Goal: Task Accomplishment & Management: Manage account settings

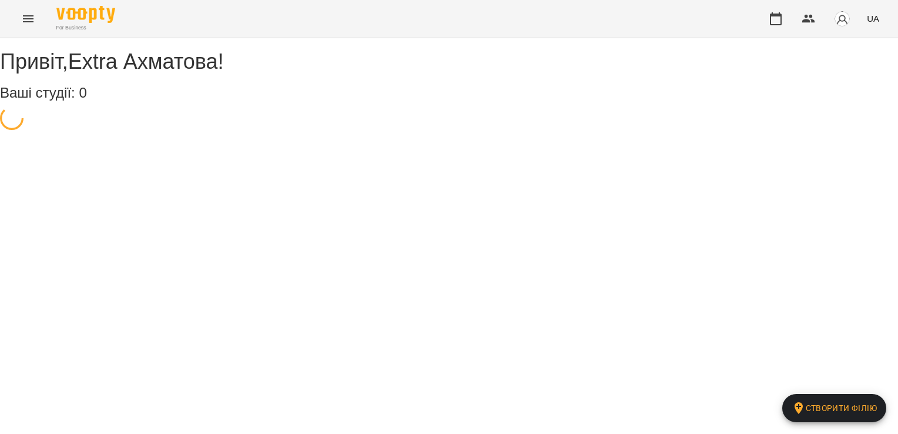
select select "**"
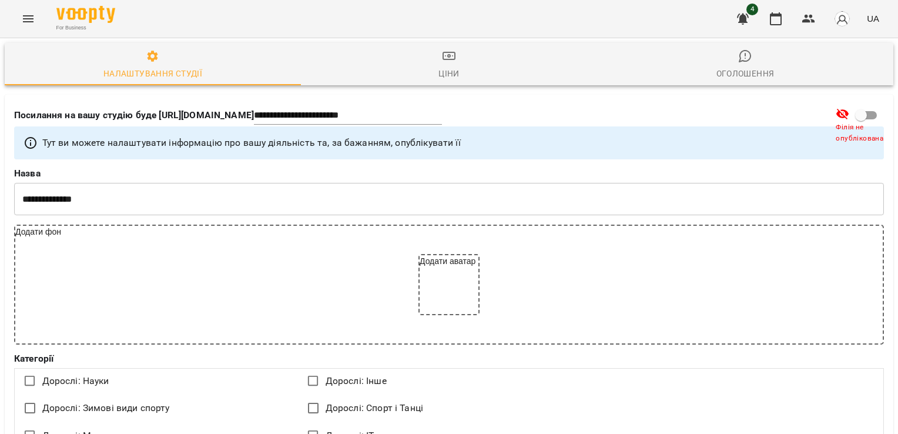
click at [34, 17] on icon "Menu" at bounding box center [28, 19] width 14 height 14
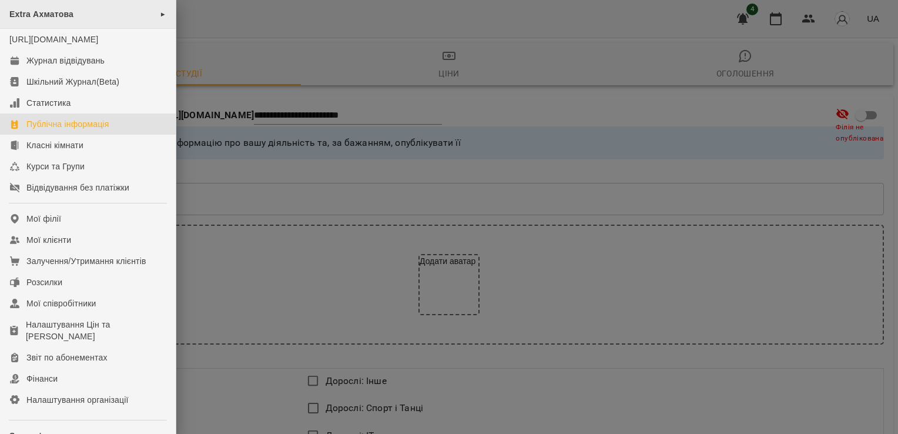
click at [70, 14] on span "Extra Ахматова" at bounding box center [41, 13] width 64 height 9
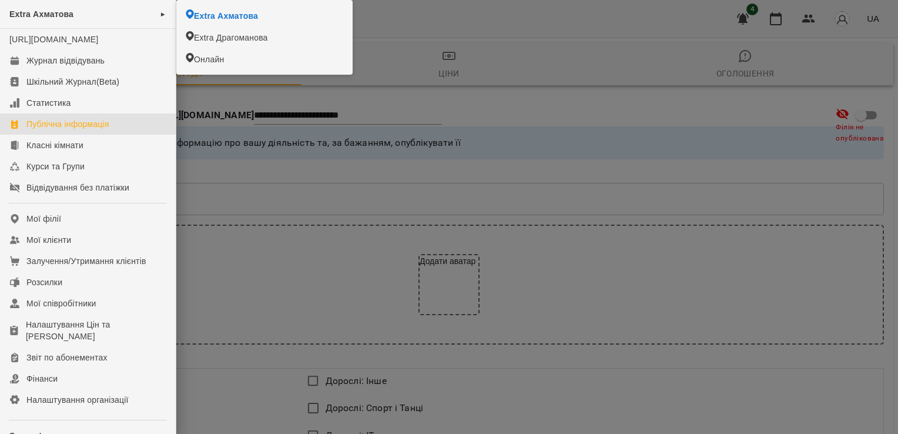
click at [264, 181] on div at bounding box center [449, 217] width 898 height 434
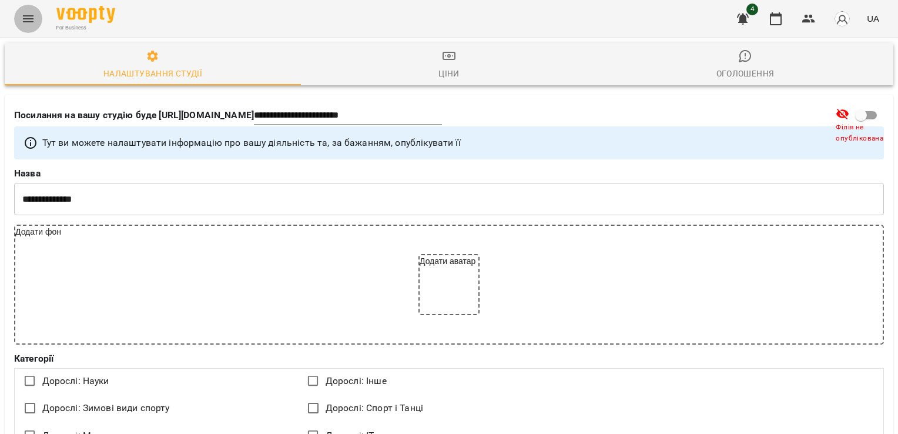
click at [31, 11] on button "Menu" at bounding box center [28, 19] width 28 height 28
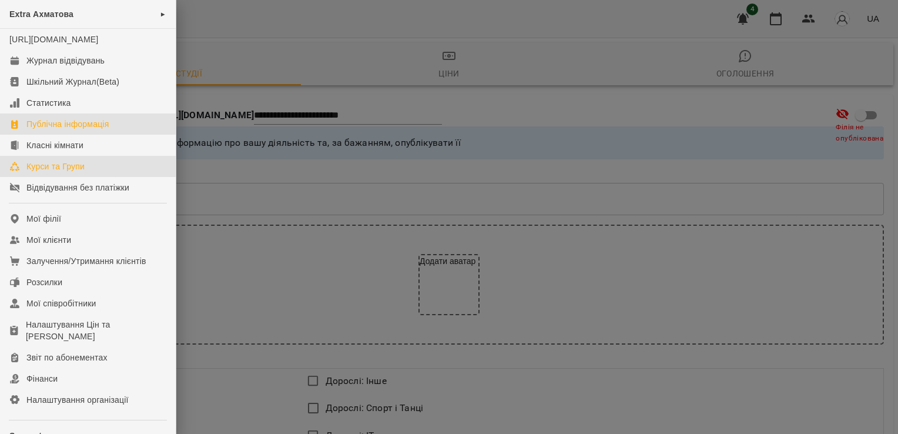
drag, startPoint x: 56, startPoint y: 174, endPoint x: 108, endPoint y: 182, distance: 52.3
click at [56, 172] on div "Курси та Групи" at bounding box center [55, 166] width 58 height 12
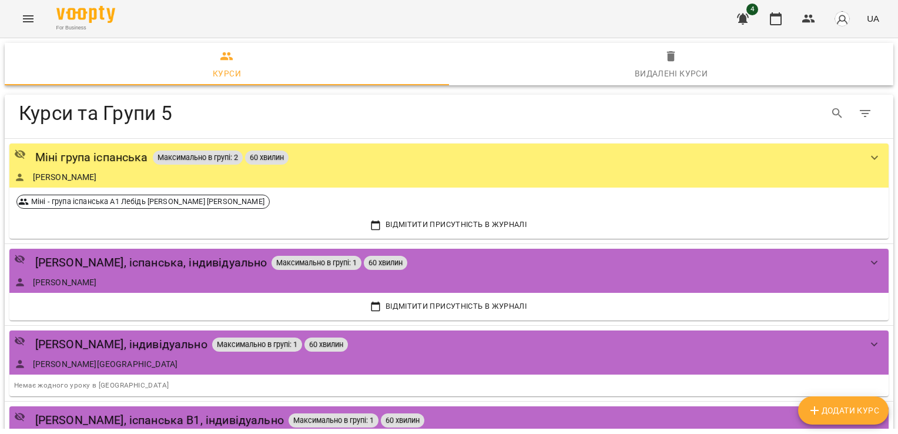
click at [23, 18] on icon "Menu" at bounding box center [28, 18] width 11 height 7
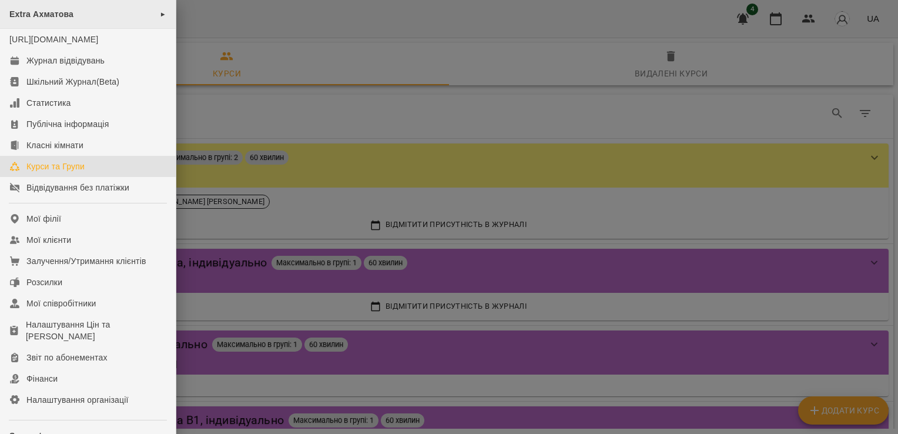
click at [166, 10] on div "Extra [PERSON_NAME] ►" at bounding box center [88, 14] width 176 height 29
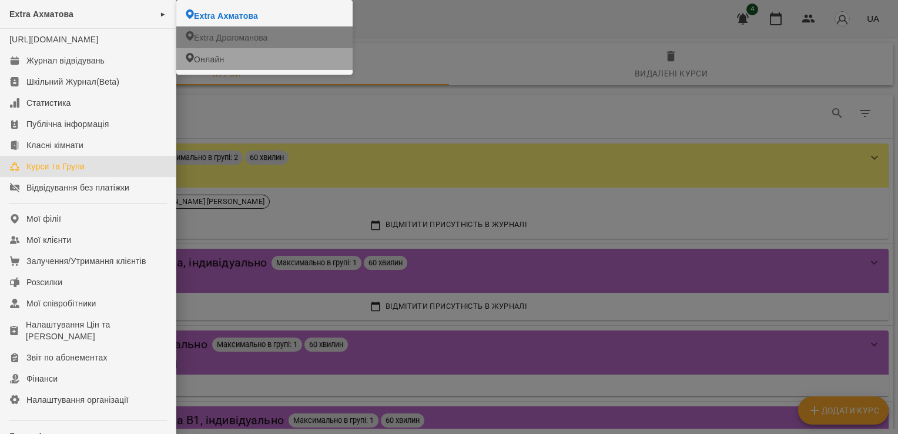
click at [217, 36] on span "Extra Драгоманова" at bounding box center [231, 38] width 74 height 12
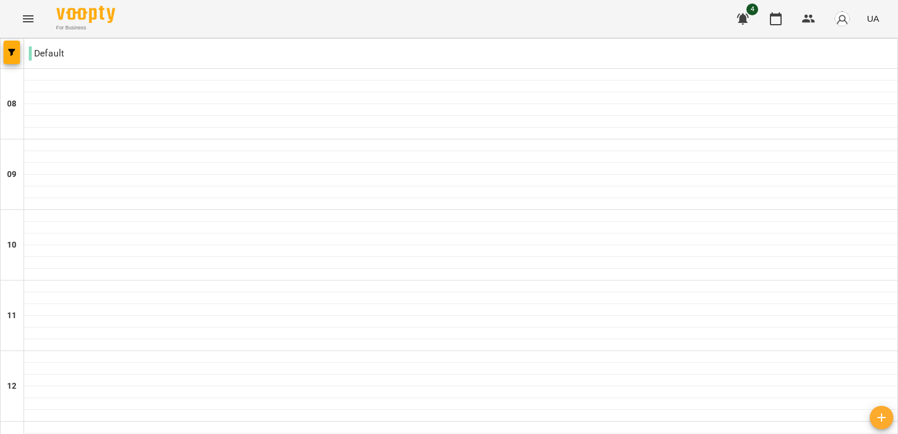
click at [28, 20] on icon "Menu" at bounding box center [28, 19] width 14 height 14
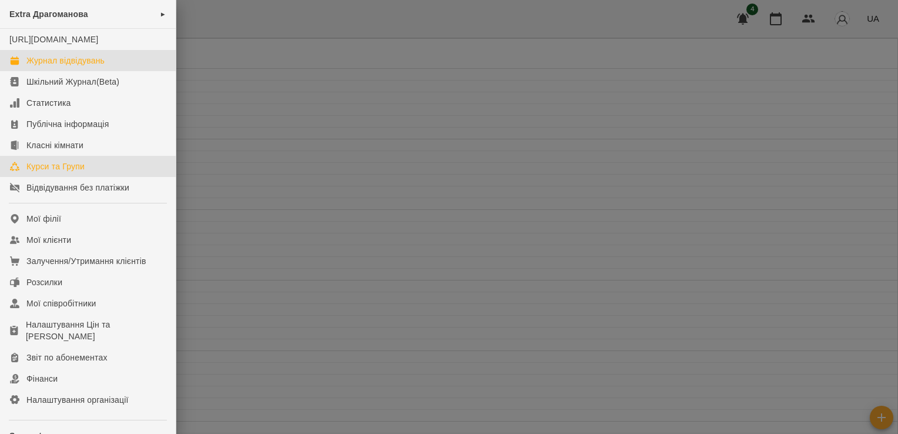
click at [56, 172] on div "Курси та Групи" at bounding box center [55, 166] width 58 height 12
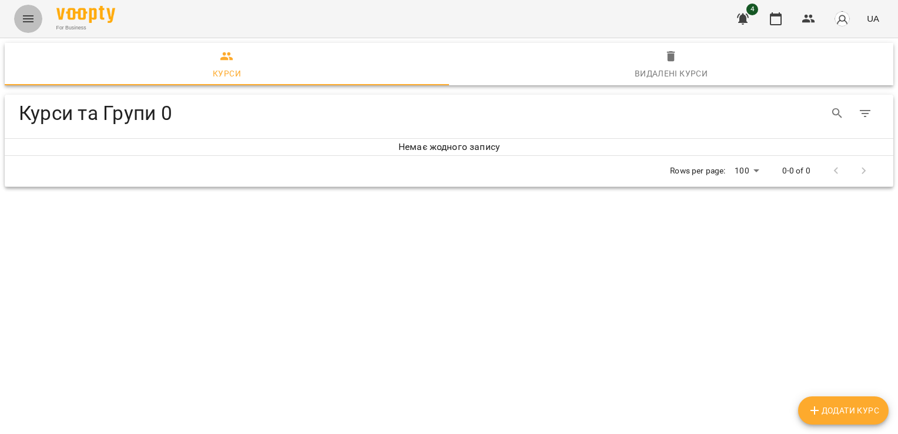
click at [24, 17] on icon "Menu" at bounding box center [28, 19] width 14 height 14
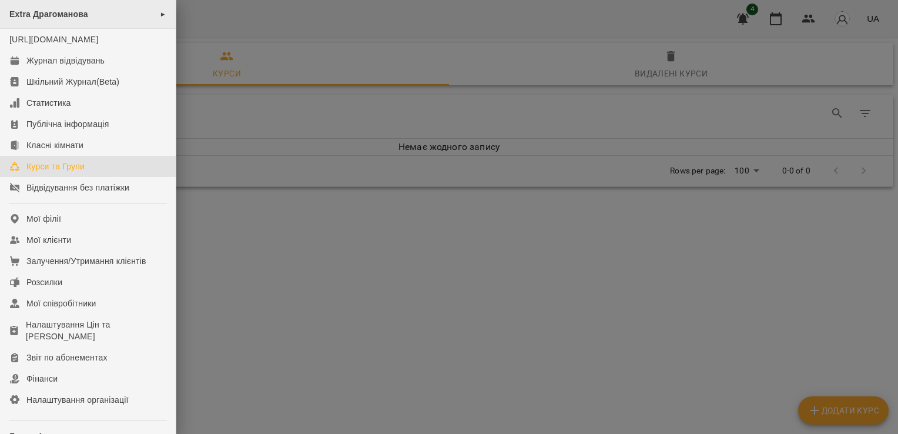
click at [56, 18] on span "Extra Драгоманова" at bounding box center [48, 13] width 79 height 9
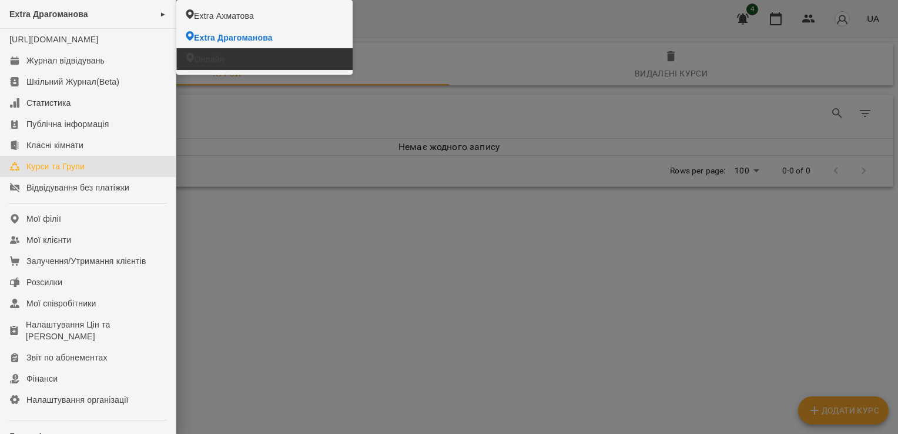
click at [204, 56] on span "Онлайн" at bounding box center [209, 59] width 30 height 12
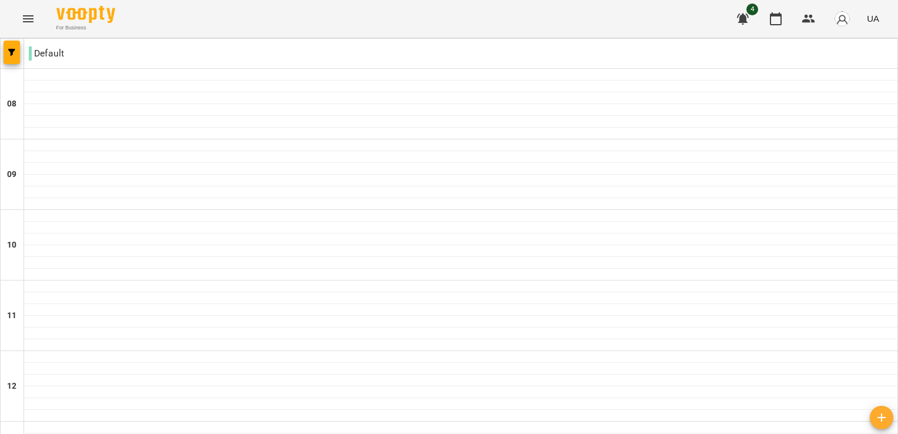
click at [25, 19] on icon "Menu" at bounding box center [28, 19] width 14 height 14
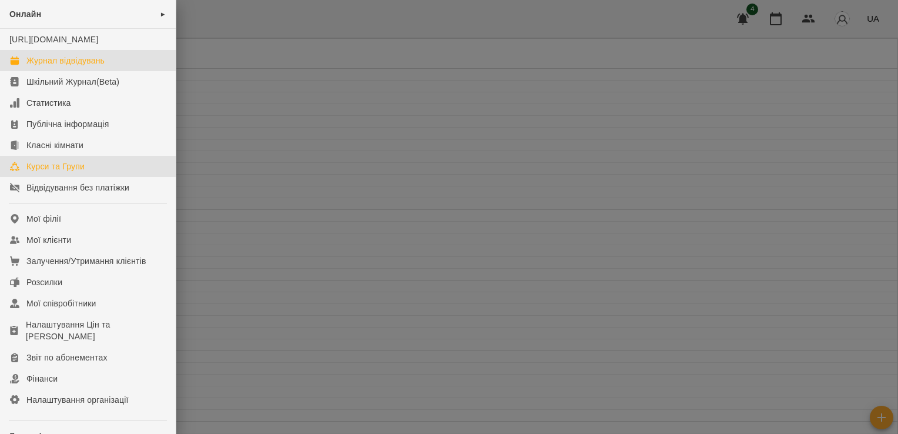
drag, startPoint x: 45, startPoint y: 177, endPoint x: 109, endPoint y: 174, distance: 64.1
click at [46, 172] on div "Курси та Групи" at bounding box center [55, 166] width 58 height 12
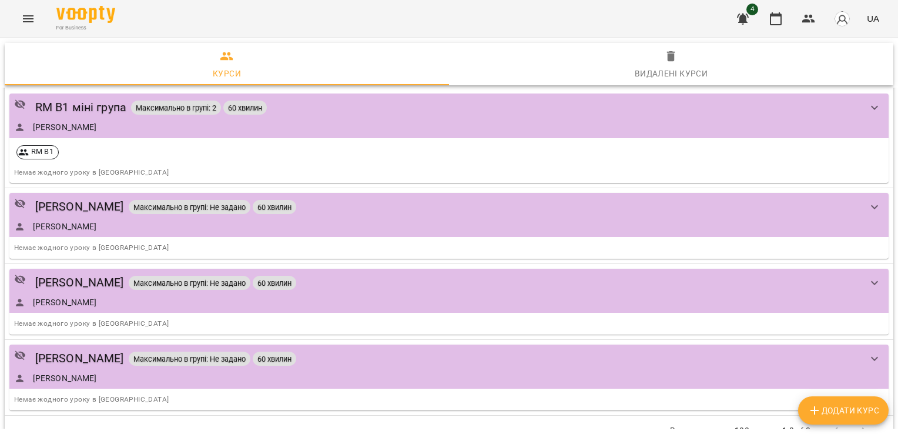
scroll to position [528, 0]
